Goal: Find specific page/section: Find specific page/section

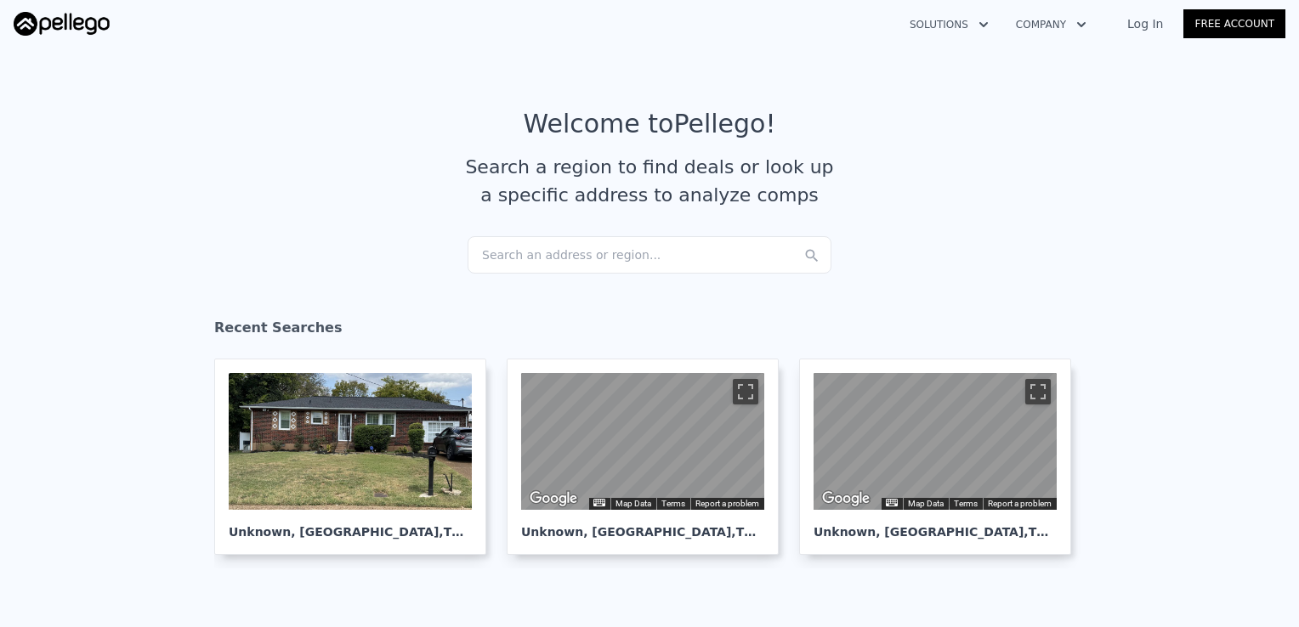
click at [1153, 28] on link "Log In" at bounding box center [1145, 23] width 77 height 17
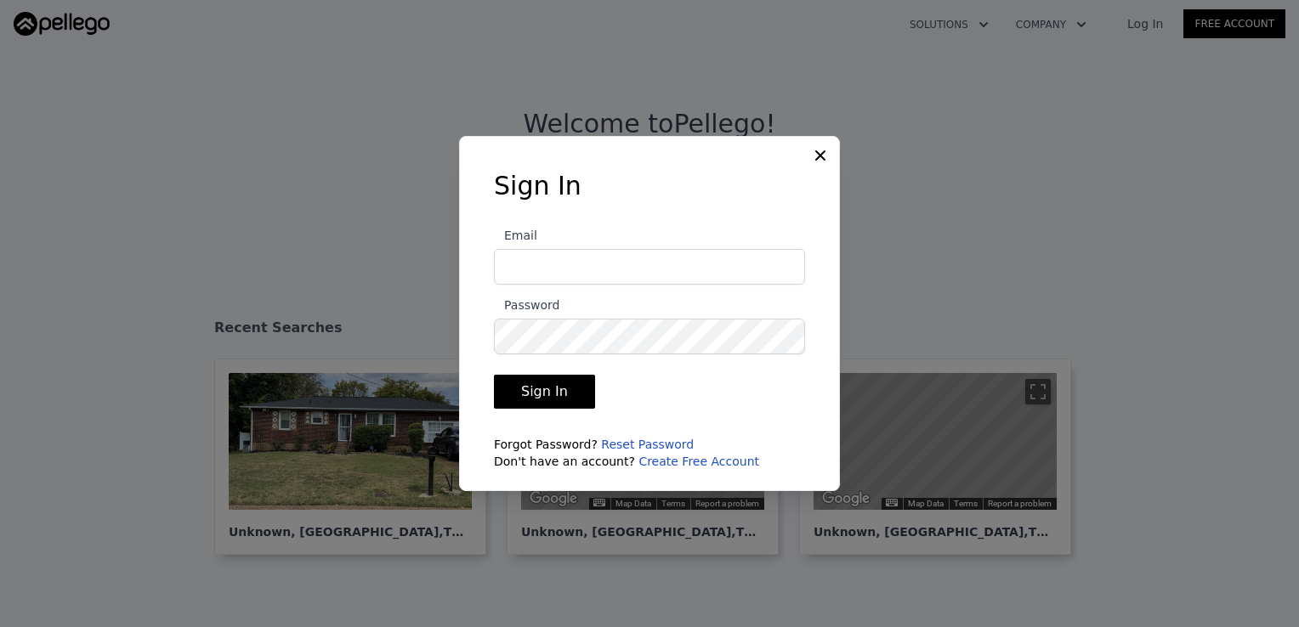
type input "[EMAIL_ADDRESS][DOMAIN_NAME]"
click at [543, 389] on button "Sign In" at bounding box center [544, 392] width 101 height 34
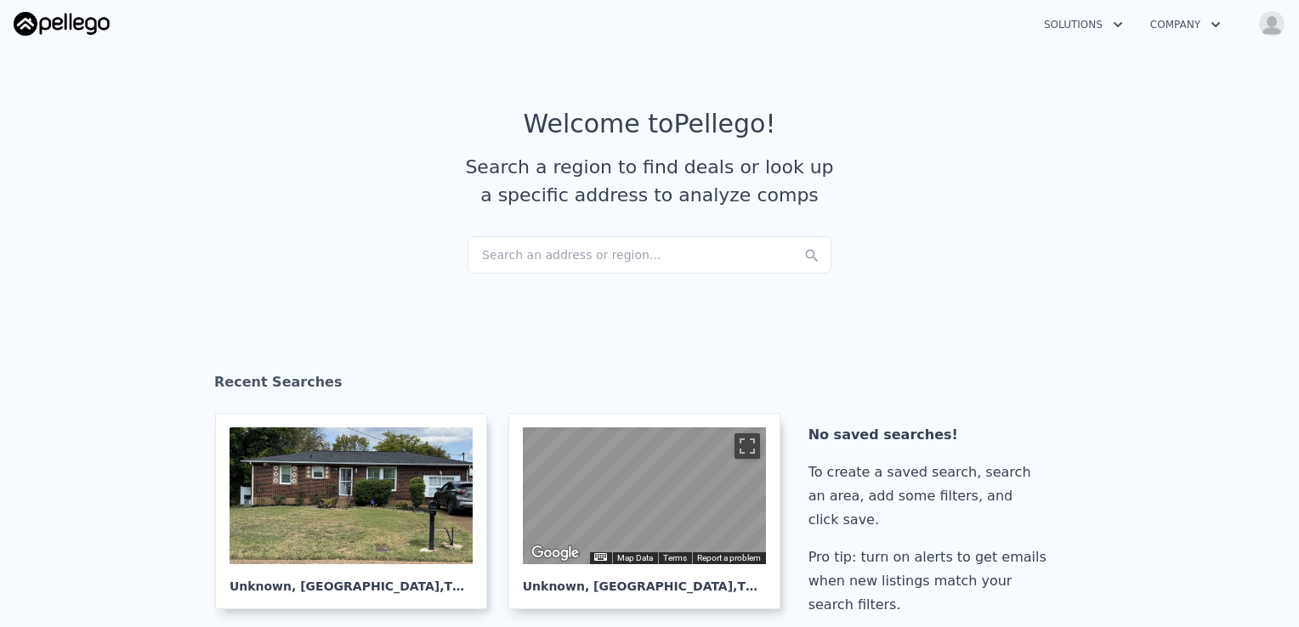
drag, startPoint x: 538, startPoint y: 251, endPoint x: 492, endPoint y: 309, distance: 73.8
click at [492, 309] on section "Recent Searches Unknown , [GEOGRAPHIC_DATA] ← Move left → Move right ↑ Move up …" at bounding box center [649, 497] width 1299 height 387
click at [513, 247] on div "Search an address or region..." at bounding box center [650, 254] width 364 height 37
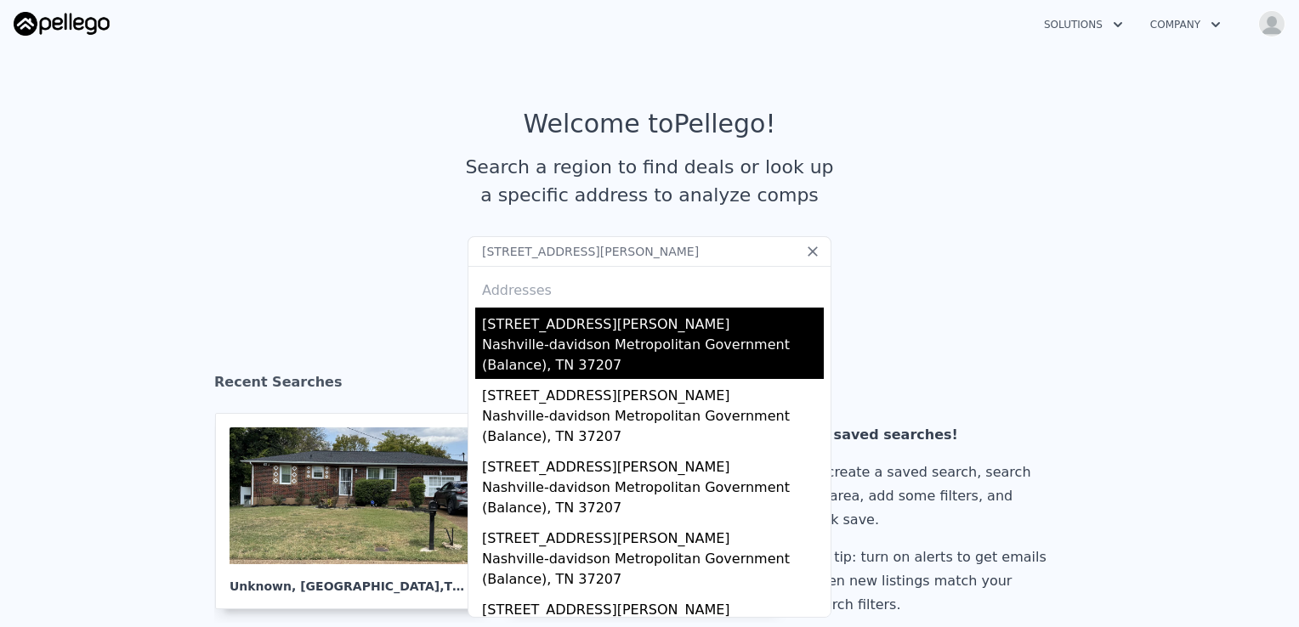
type input "[STREET_ADDRESS][PERSON_NAME]"
click at [571, 351] on div "Nashville-davidson Metropolitan Government (Balance), TN 37207" at bounding box center [653, 357] width 342 height 44
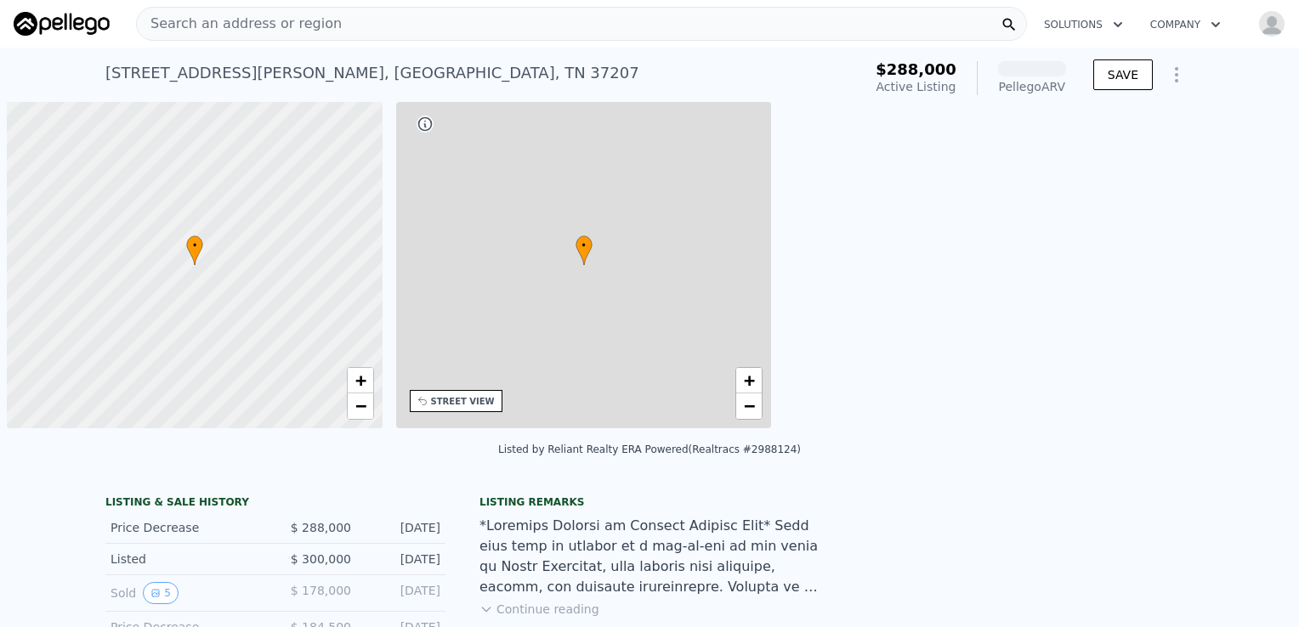
scroll to position [0, 7]
